Goal: Task Accomplishment & Management: Manage account settings

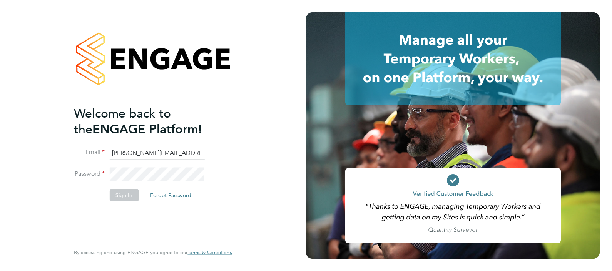
click at [140, 154] on input "Sasha.apleona@pretiumresourcing.co.uk" at bounding box center [156, 153] width 95 height 14
type input "[EMAIL_ADDRESS][DOMAIN_NAME]"
click at [119, 204] on li "Sign In Forgot Password" at bounding box center [149, 199] width 150 height 20
click at [125, 197] on button "Sign In" at bounding box center [123, 195] width 29 height 12
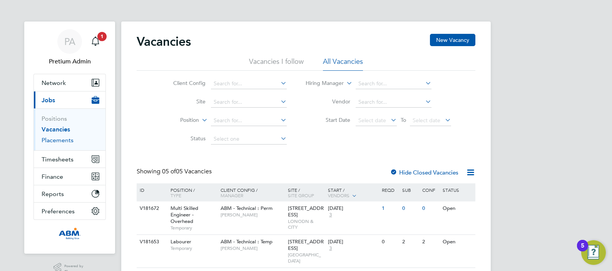
click at [68, 142] on link "Placements" at bounding box center [58, 140] width 32 height 7
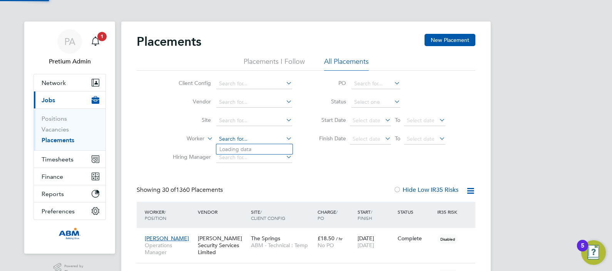
click at [260, 135] on input at bounding box center [254, 139] width 76 height 11
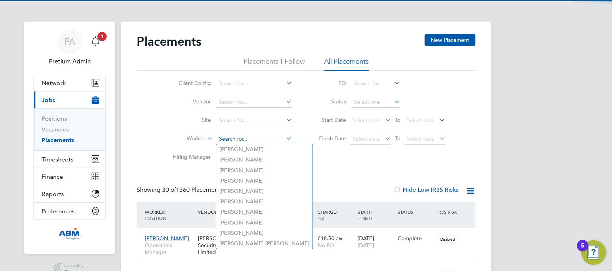
paste input "Norris"
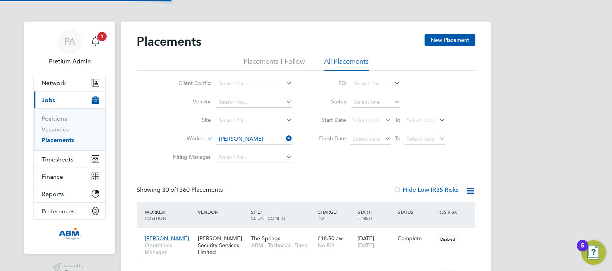
click at [264, 147] on b "Norris" at bounding box center [286, 149] width 45 height 7
type input "Carla Norris"
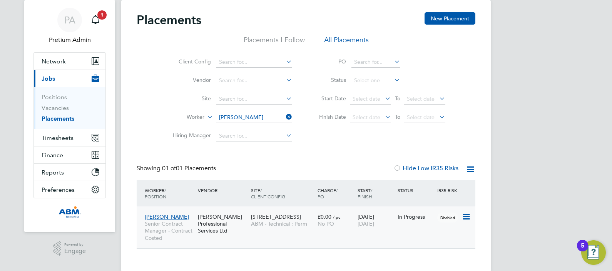
click at [259, 232] on div "Carla Norris Senior Contract Manager - Contract Costed Trevett Professional Ser…" at bounding box center [306, 228] width 339 height 42
click at [314, 221] on div "14 Pier Walk ABM - Technical : Perm" at bounding box center [282, 221] width 67 height 22
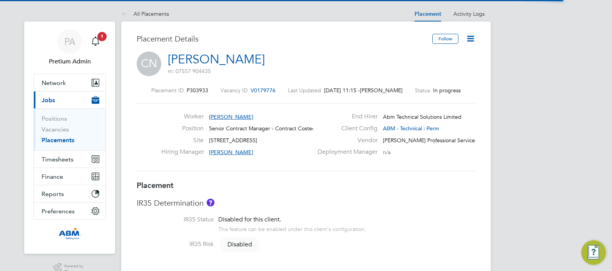
click at [473, 40] on icon at bounding box center [471, 39] width 10 height 10
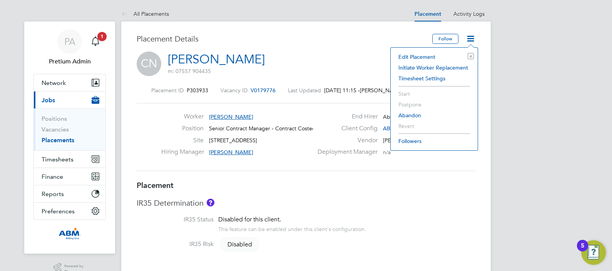
click at [424, 56] on li "Edit Placement e" at bounding box center [433, 57] width 79 height 11
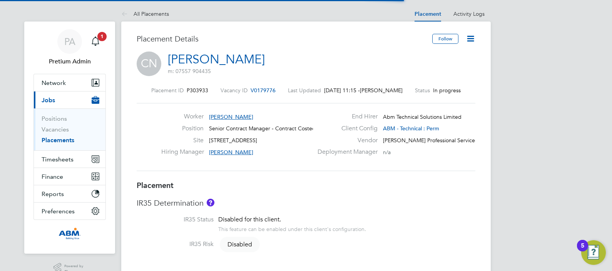
scroll to position [4, 4]
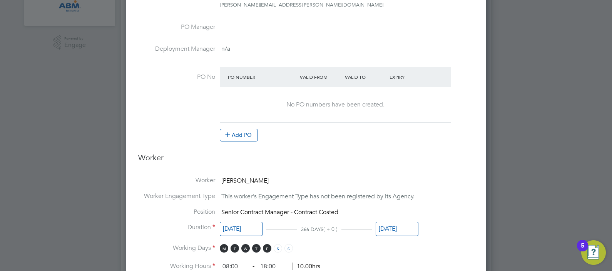
click at [392, 225] on input "[DATE]" at bounding box center [397, 229] width 43 height 14
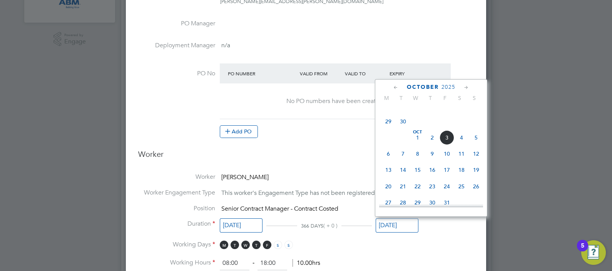
click at [477, 156] on span "12" at bounding box center [476, 154] width 15 height 15
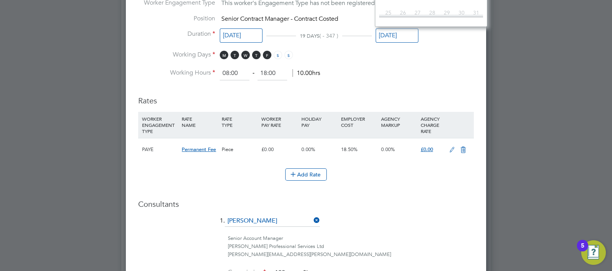
click at [386, 34] on input "[DATE]" at bounding box center [397, 35] width 43 height 14
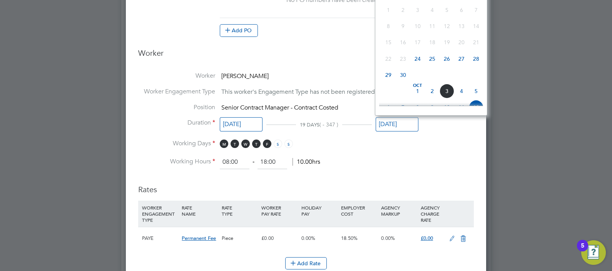
click at [402, 80] on span "30" at bounding box center [403, 75] width 15 height 15
type input "[DATE]"
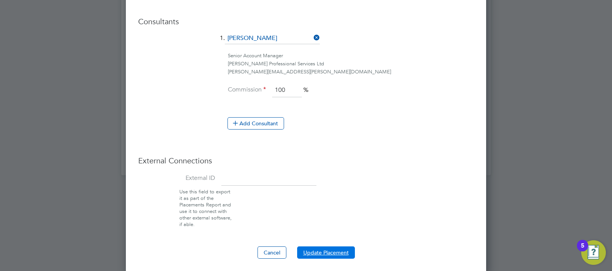
click at [329, 249] on button "Update Placement" at bounding box center [326, 253] width 58 height 12
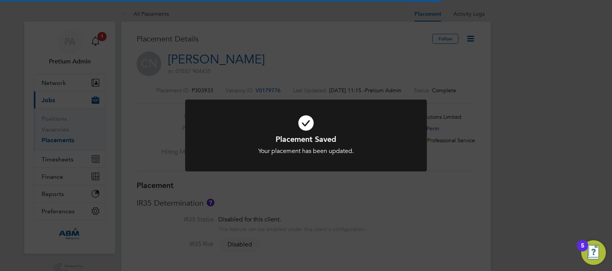
click at [350, 85] on div "Placement Saved Your placement has been updated. Cancel Okay" at bounding box center [306, 135] width 612 height 271
